Goal: Transaction & Acquisition: Purchase product/service

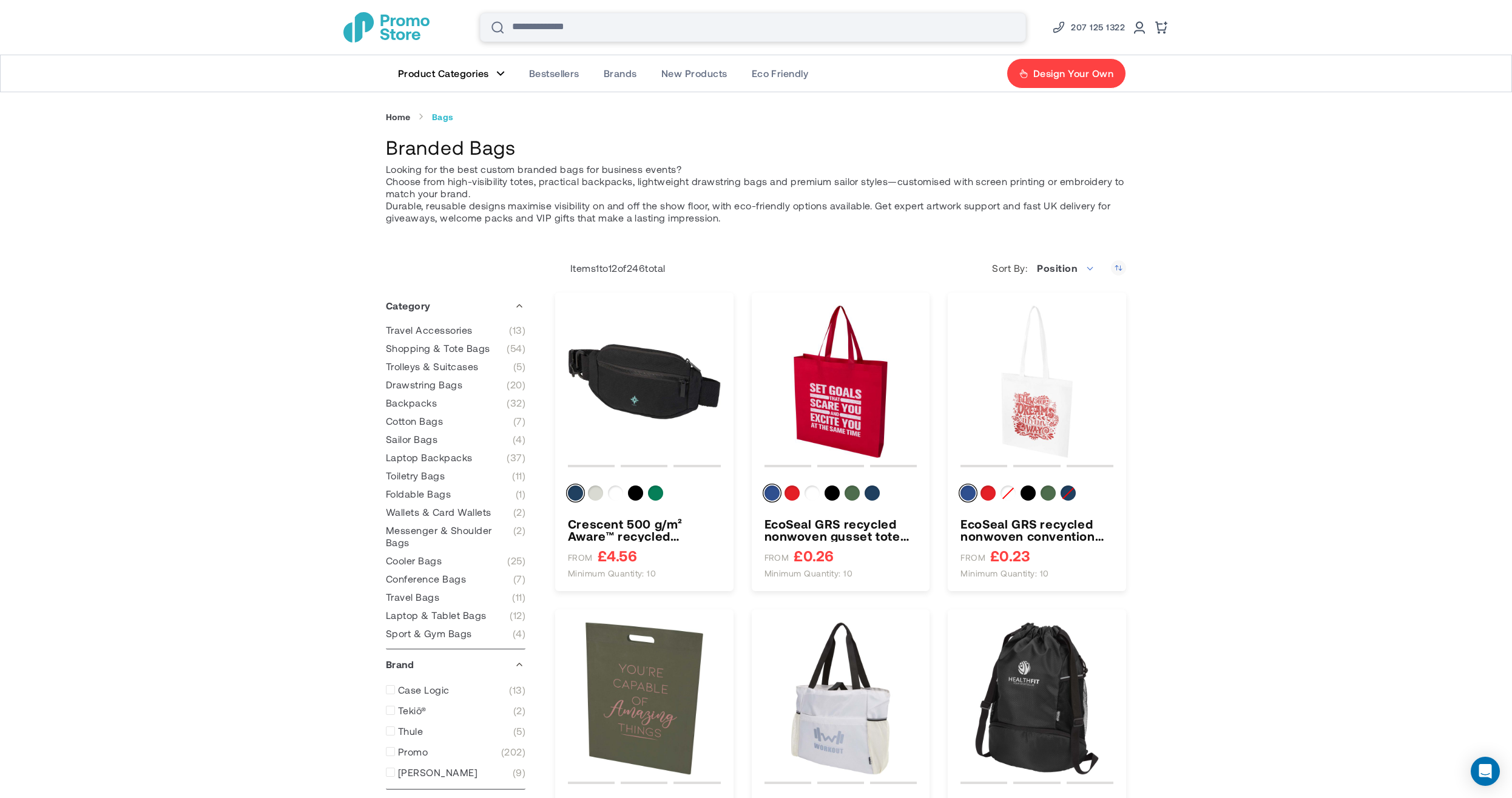
type input "****"
type input "******"
type input "********"
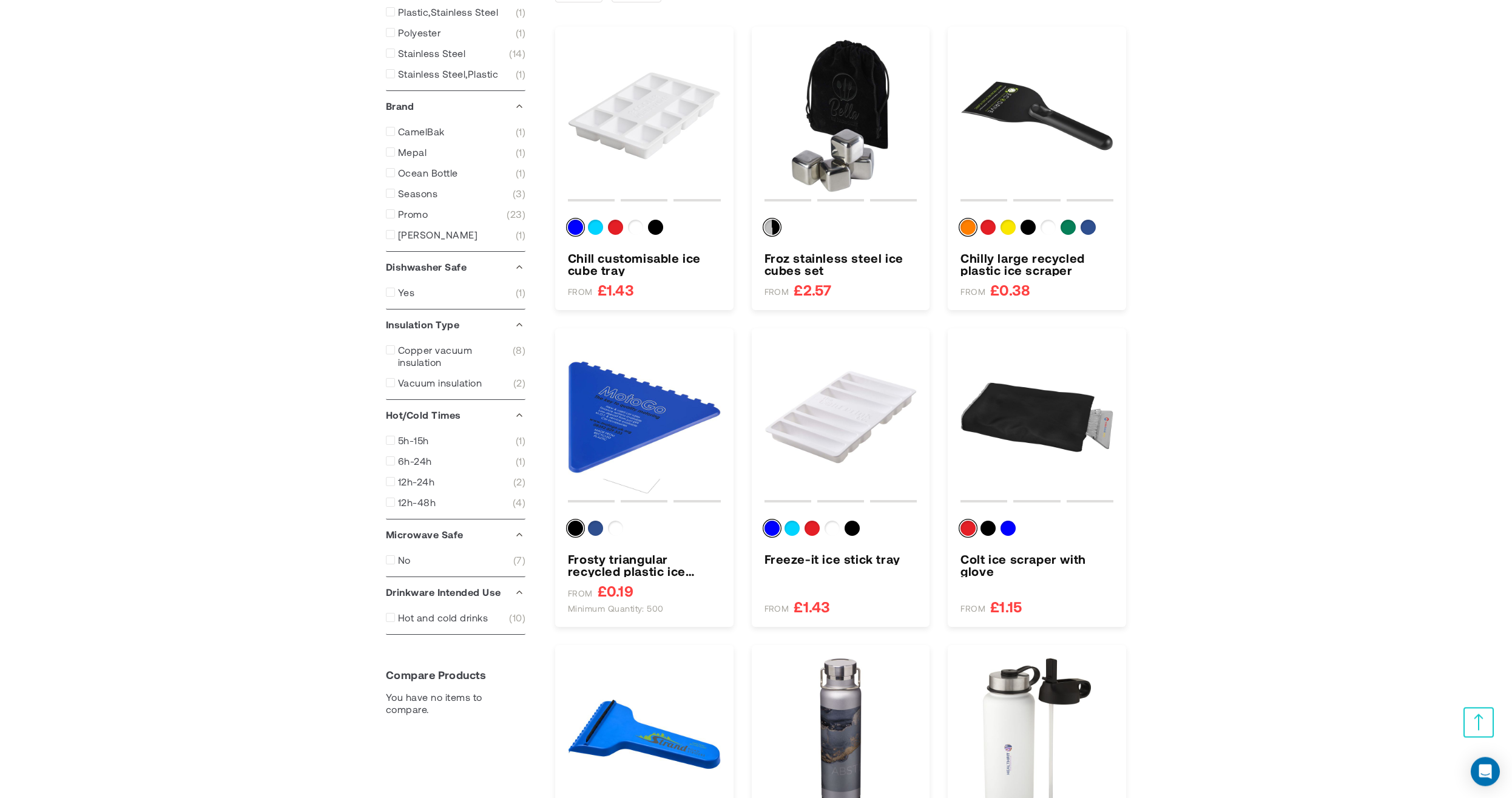
scroll to position [485, 0]
